Goal: Information Seeking & Learning: Learn about a topic

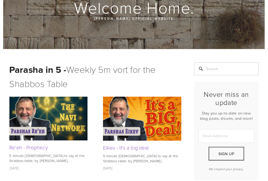
scroll to position [11, 0]
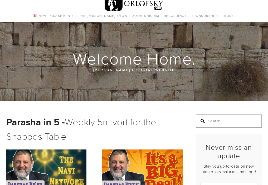
click at [232, 122] on input "Search" at bounding box center [229, 121] width 66 height 13
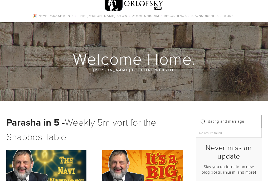
type input "dating and marriage"
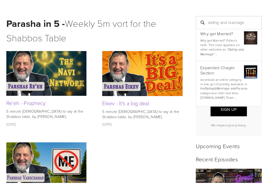
scroll to position [117, 0]
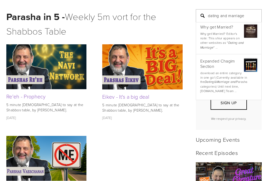
click at [203, 18] on input "dating and marriage" at bounding box center [229, 15] width 66 height 13
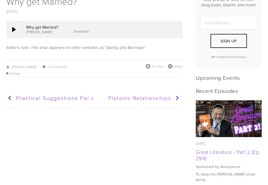
scroll to position [185, 0]
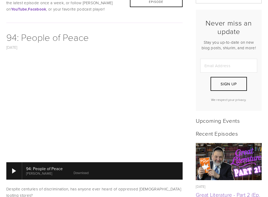
scroll to position [132, 0]
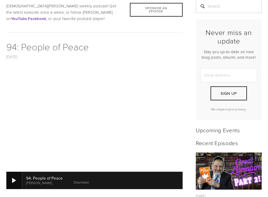
click at [13, 178] on div at bounding box center [14, 180] width 4 height 5
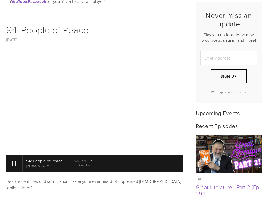
scroll to position [158, 0]
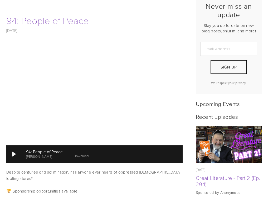
scroll to position [158, 0]
click at [12, 151] on div at bounding box center [14, 154] width 16 height 17
click at [17, 150] on div at bounding box center [14, 154] width 16 height 17
